Goal: Task Accomplishment & Management: Complete application form

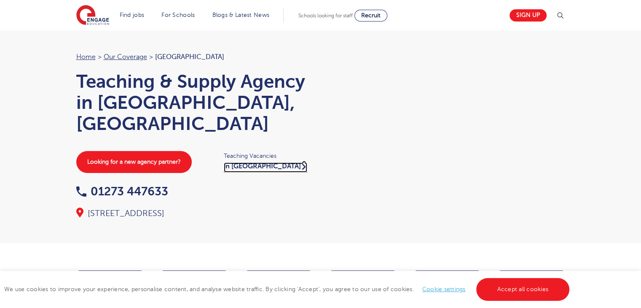
click at [246, 162] on link "in Brighton" at bounding box center [265, 167] width 83 height 10
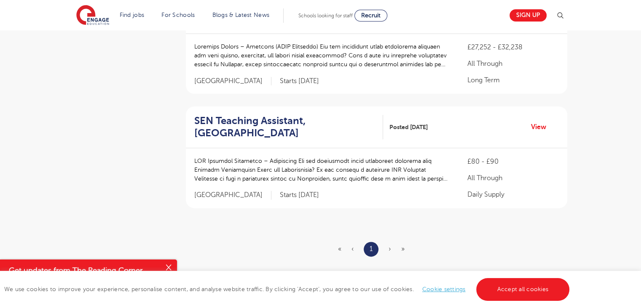
scroll to position [1041, 0]
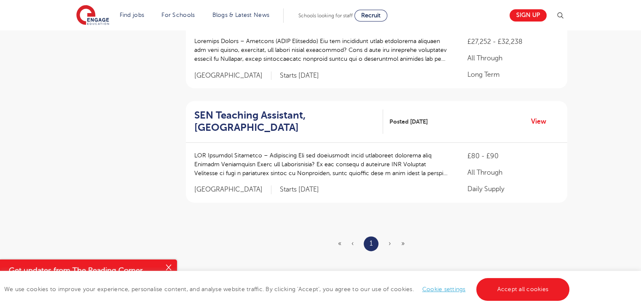
click at [388, 236] on ul "« ‹ 1 › »" at bounding box center [376, 243] width 77 height 15
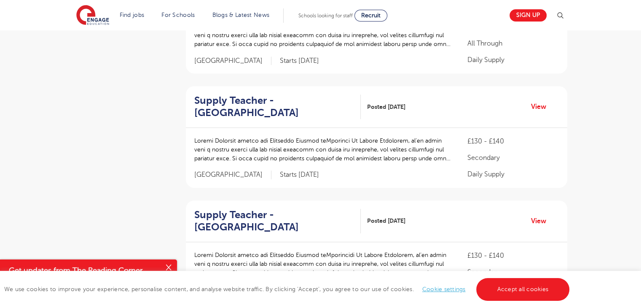
scroll to position [487, 0]
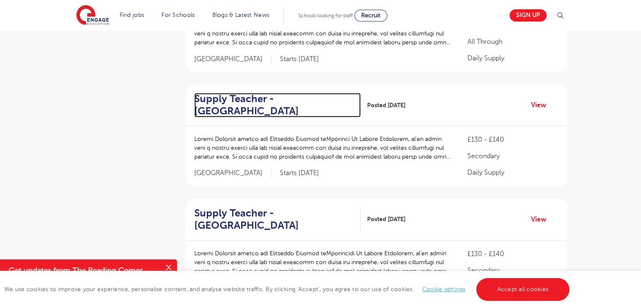
click at [221, 94] on h2 "Supply Teacher - Newhaven" at bounding box center [274, 105] width 160 height 24
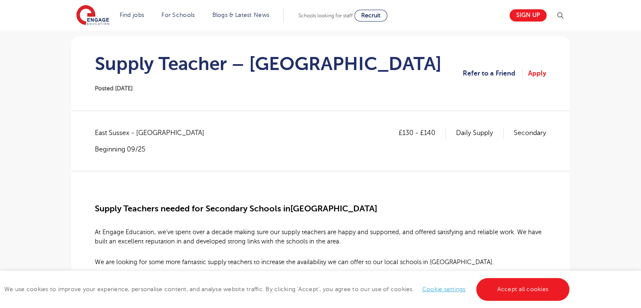
scroll to position [76, 0]
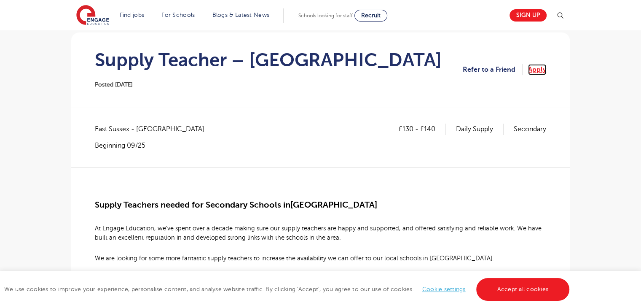
click at [536, 68] on link "Apply" at bounding box center [537, 69] width 18 height 11
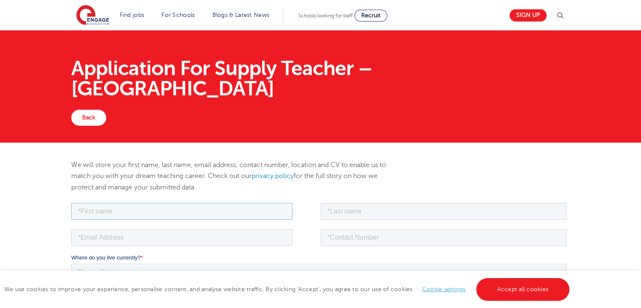
click at [239, 212] on input "text" at bounding box center [181, 210] width 221 height 17
type input "m"
type input "MAYSA"
type input "TUCILO"
type input "m"
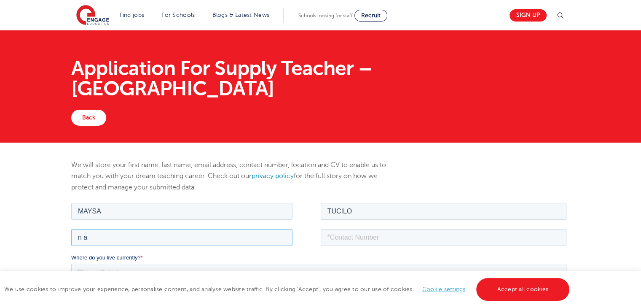
type input "n"
type input "maysatucilo@gmail.com"
type input "07931914910"
click at [197, 277] on select "Please Select UK Canada Ireland Australia New Zealand Europe USA South Africa J…" at bounding box center [318, 271] width 495 height 17
select select "UK"
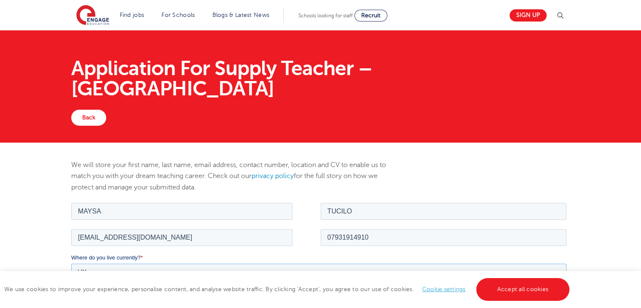
click at [71, 263] on select "Please Select UK Canada Ireland Australia New Zealand Europe USA South Africa J…" at bounding box center [318, 271] width 495 height 17
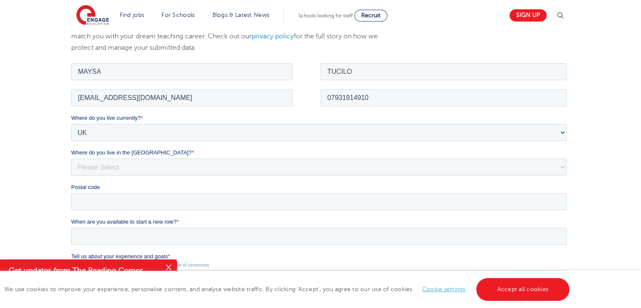
scroll to position [152, 0]
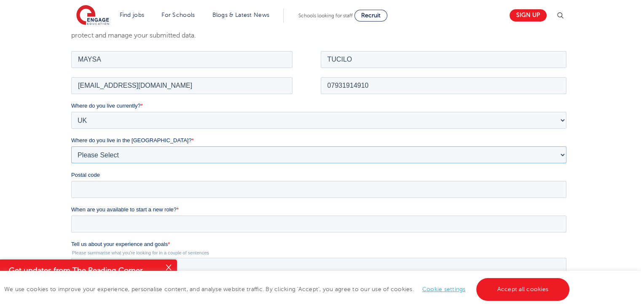
click at [135, 148] on select "Please Select Overseas Barnsley Bedfordshire Berkshire Bournemouth Bracknell Fo…" at bounding box center [318, 154] width 495 height 17
select select "Brighton and Hove"
click at [71, 146] on select "Please Select Overseas Barnsley Bedfordshire Berkshire Bournemouth Bracknell Fo…" at bounding box center [318, 154] width 495 height 17
click at [103, 186] on input "Postal code" at bounding box center [318, 188] width 495 height 17
type input "bn21ra"
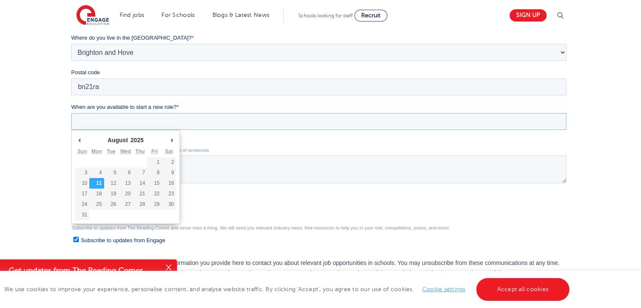
scroll to position [248, 0]
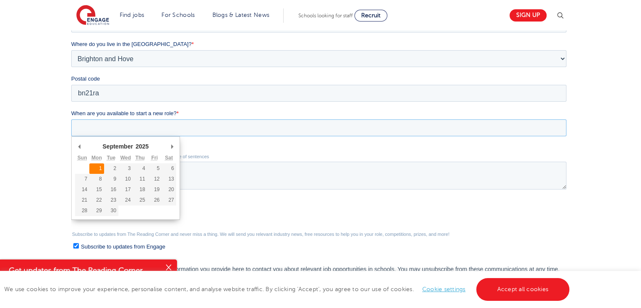
type div "2025-09-01"
type input "2025/09/01"
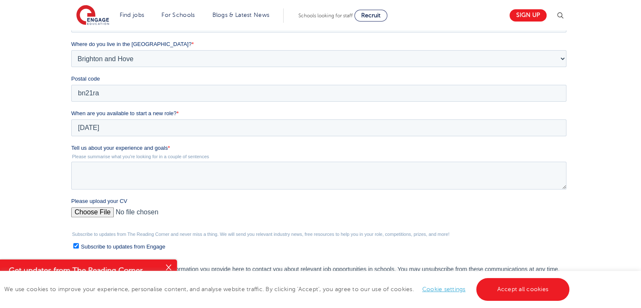
click at [15, 145] on div "We will store your first name, last name, email address, contact number, locati…" at bounding box center [320, 123] width 641 height 457
click at [107, 179] on textarea "Tell us about your experience and goals *" at bounding box center [318, 175] width 495 height 28
type textarea "I am looking for a job that I can put in practice what I have been studying at …"
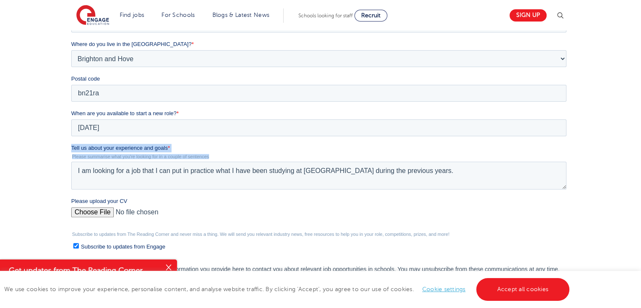
drag, startPoint x: 213, startPoint y: 159, endPoint x: 67, endPoint y: 147, distance: 147.3
click html "Job Position Job Sector Job ID Job Number Job Owner MAYSA TUCILO maysatucilo@gm…"
copy div "Tell us about your experience and goals * Please summarise what you're looking …"
click at [119, 172] on textarea "I am looking for a job that I can put in practice what I have been studying at …" at bounding box center [318, 175] width 495 height 28
drag, startPoint x: 452, startPoint y: 167, endPoint x: 59, endPoint y: 136, distance: 393.7
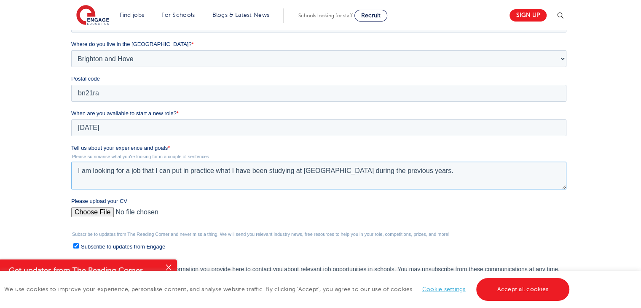
click html "Job Position Job Sector Job ID Job Number Job Owner MAYSA TUCILO maysatucilo@gm…"
paste textarea "I am an experienced educator with a strong background working with children and…"
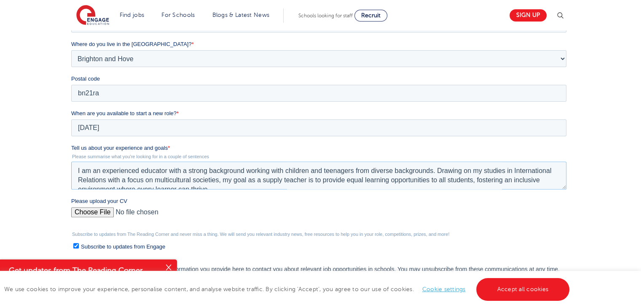
scroll to position [4, 0]
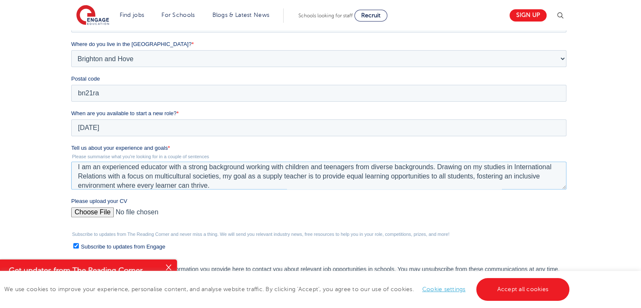
click at [437, 168] on textarea "I am an experienced educator with a strong background working with children and…" at bounding box center [318, 175] width 495 height 28
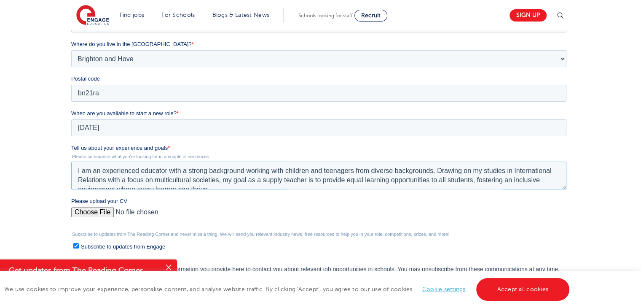
drag, startPoint x: 437, startPoint y: 168, endPoint x: 54, endPoint y: 151, distance: 383.2
click html "Job Position Job Sector Job ID Job Number Job Owner MAYSA TUCILO maysatucilo@gm…"
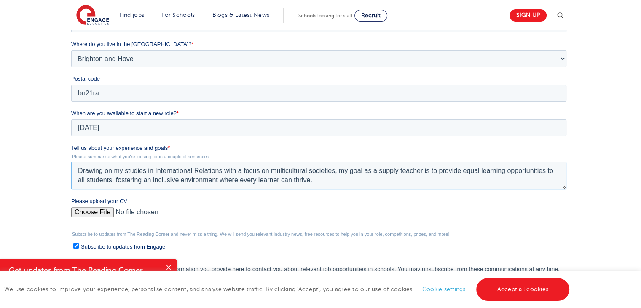
click at [318, 184] on textarea "Drawing on my studies in International Relations with a focus on multicultural …" at bounding box center [318, 175] width 495 height 28
type textarea "Drawing on my studies in International Relations with a focus on multicultural …"
click at [101, 208] on input "Please upload your CV" at bounding box center [318, 215] width 495 height 17
type input "C:\fakepath\Maysa Tucilo - CV (2).pdf"
click at [239, 208] on input "Please upload your CV" at bounding box center [318, 215] width 495 height 17
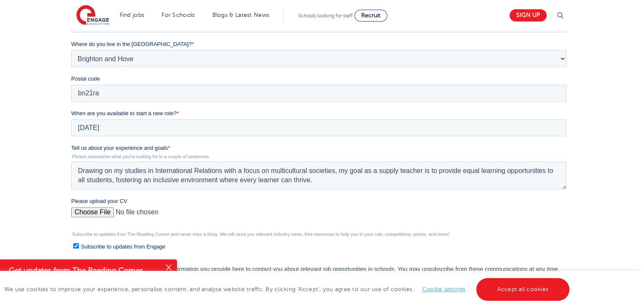
click at [93, 216] on input "Please upload your CV" at bounding box center [318, 215] width 495 height 17
type input "C:\fakepath\Maysa Tucilo - CV (2).pdf"
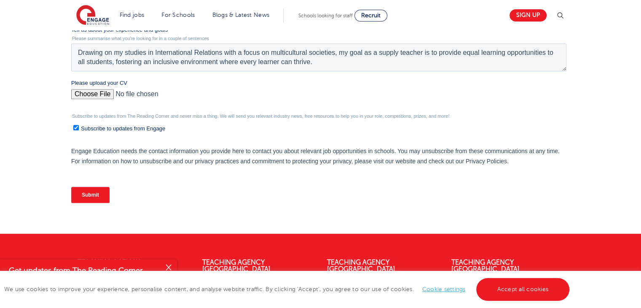
scroll to position [366, 0]
click at [89, 187] on input "Submit" at bounding box center [90, 194] width 38 height 16
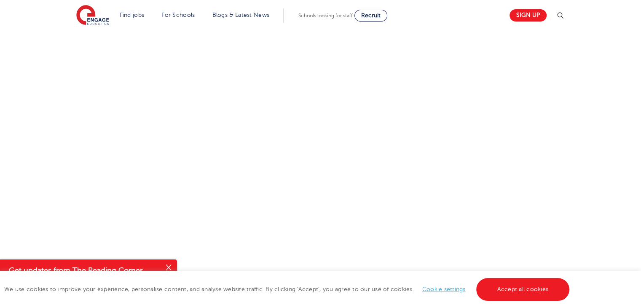
scroll to position [336, 0]
click at [552, 191] on div at bounding box center [320, 143] width 511 height 302
click at [590, 155] on div at bounding box center [320, 143] width 641 height 336
